Goal: Browse casually

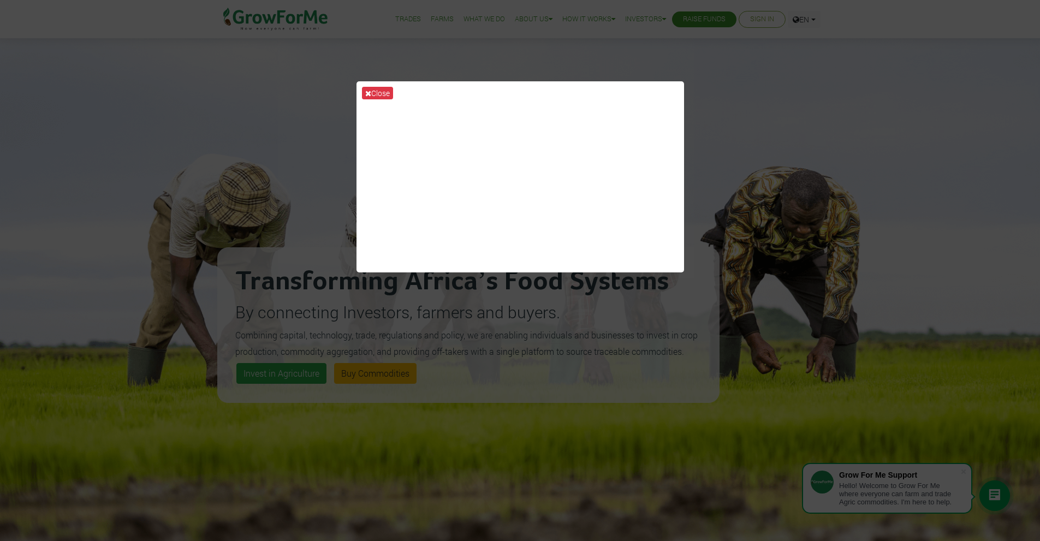
click at [806, 107] on div "Close" at bounding box center [520, 270] width 1040 height 541
click at [373, 90] on button "Close" at bounding box center [377, 93] width 31 height 13
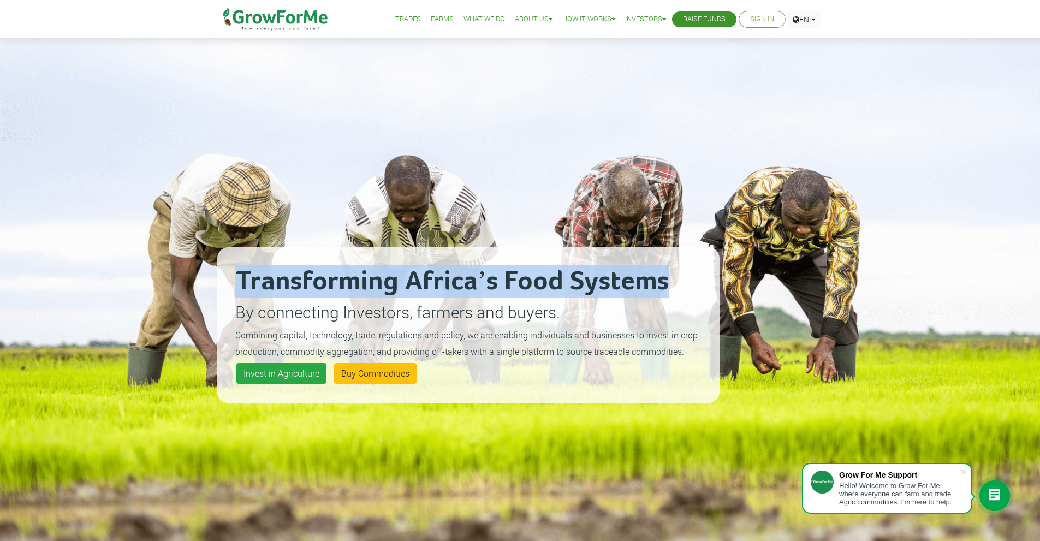
drag, startPoint x: 241, startPoint y: 280, endPoint x: 662, endPoint y: 283, distance: 421.0
click at [662, 283] on h2 "Transforming Africa’s Food Systems" at bounding box center [468, 281] width 466 height 33
copy h2 "Transforming Africa’s Food Systems"
click at [443, 115] on div "Transforming Africa’s Food Systems By connecting Investors, farmers and buyers.…" at bounding box center [468, 325] width 502 height 541
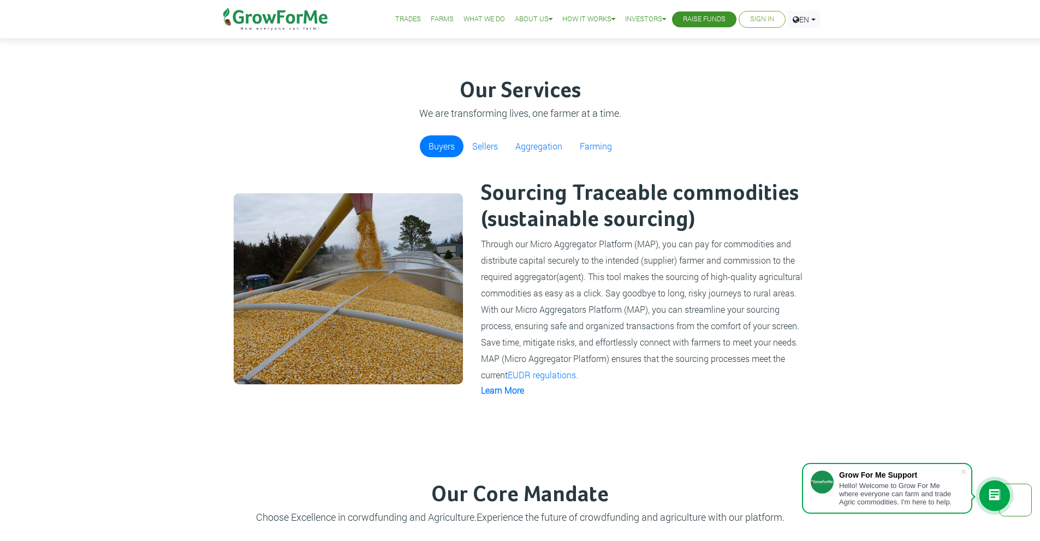
scroll to position [182, 0]
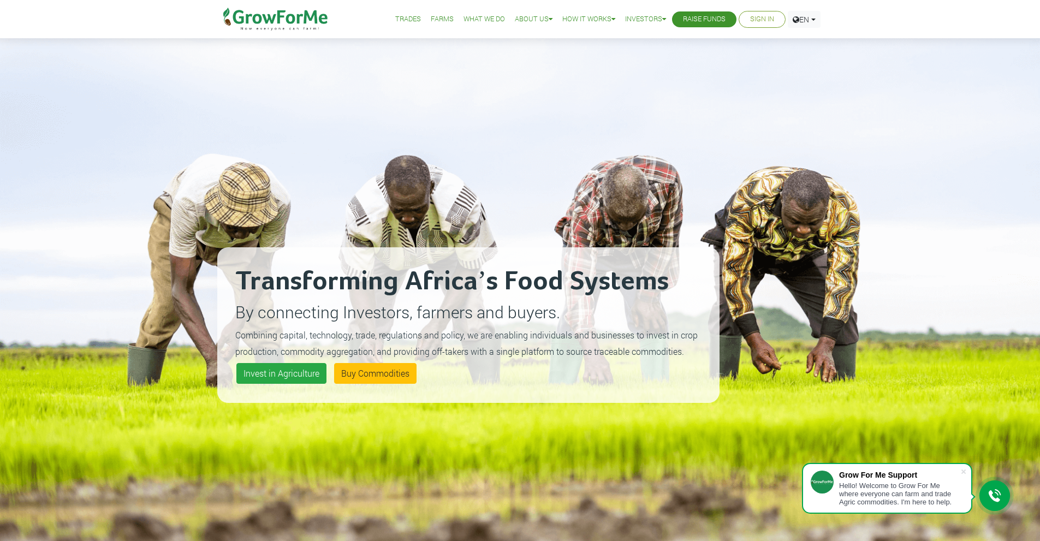
click at [280, 19] on img at bounding box center [276, 19] width 112 height 38
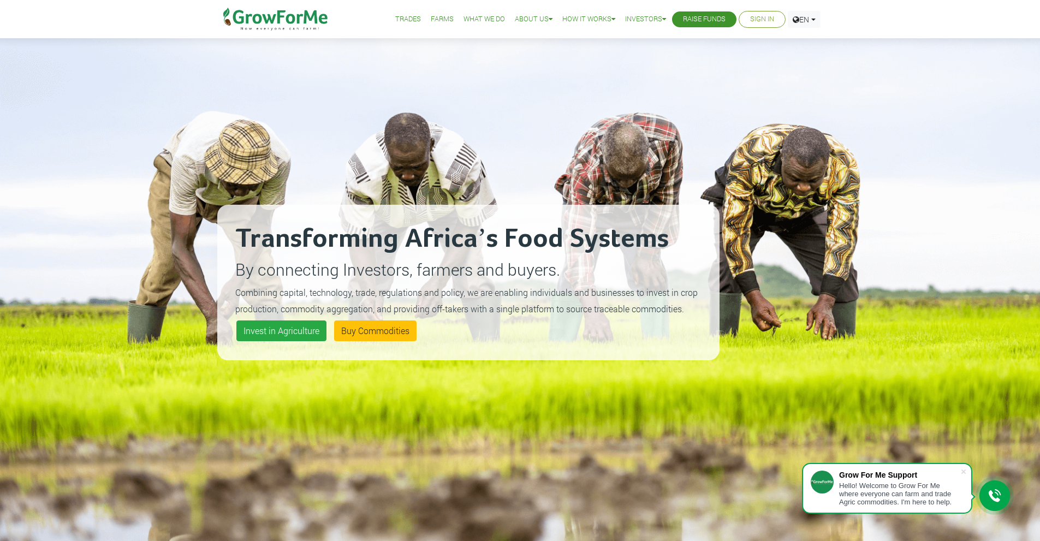
scroll to position [37, 0]
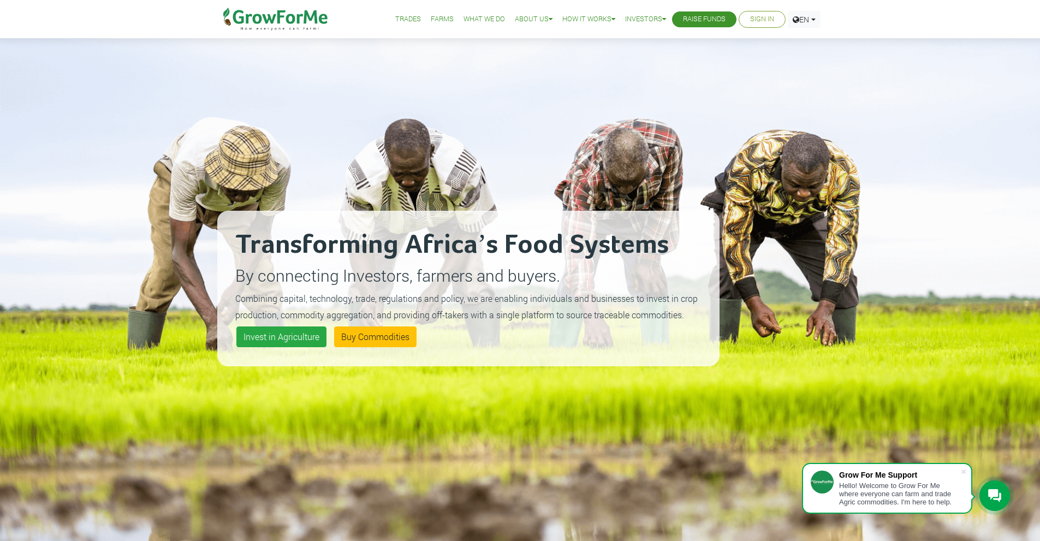
drag, startPoint x: 514, startPoint y: 137, endPoint x: 382, endPoint y: 129, distance: 132.4
drag, startPoint x: 382, startPoint y: 129, endPoint x: 302, endPoint y: 102, distance: 84.4
click at [302, 102] on div "Transforming Africa’s Food Systems By connecting Investors, farmers and buyers.…" at bounding box center [468, 288] width 502 height 541
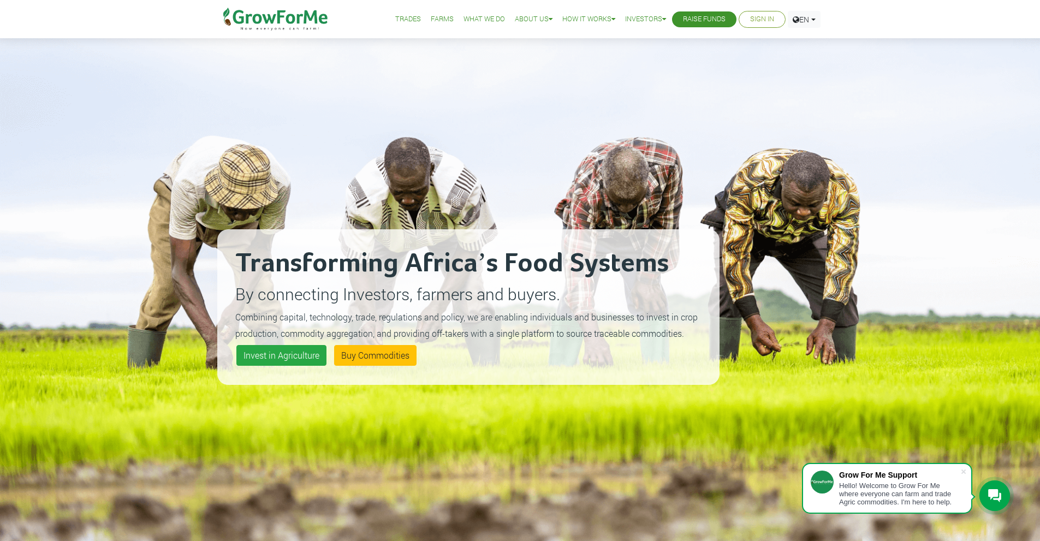
scroll to position [0, 0]
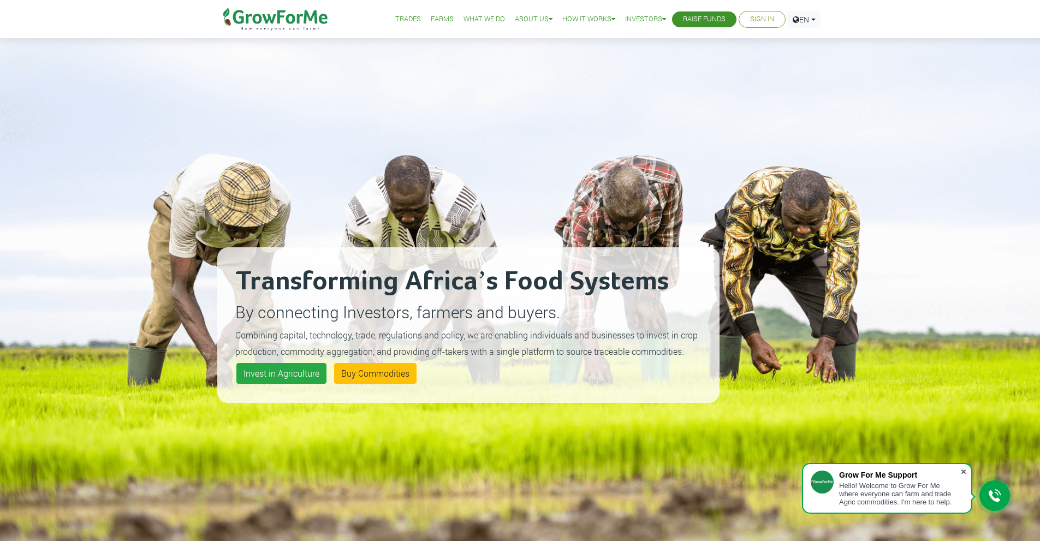
click at [966, 472] on span at bounding box center [963, 471] width 11 height 11
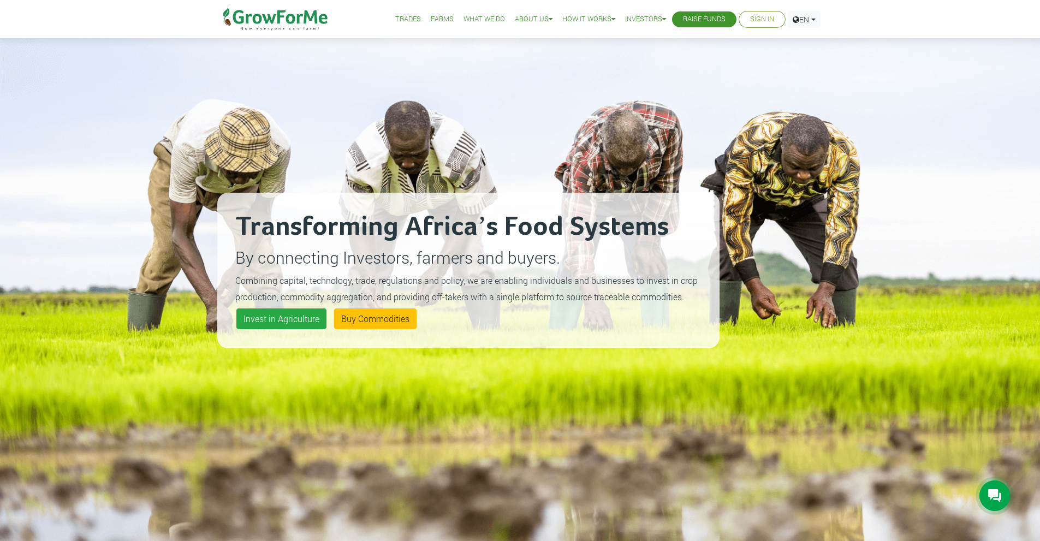
scroll to position [73, 0]
